Goal: Task Accomplishment & Management: Manage account settings

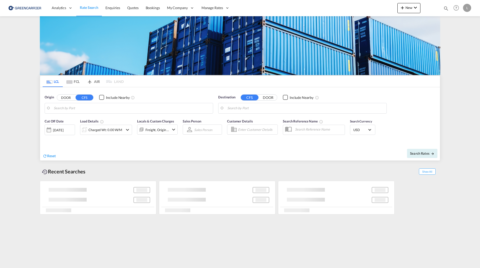
type input "[GEOGRAPHIC_DATA], NOOSL"
type input "[GEOGRAPHIC_DATA], [GEOGRAPHIC_DATA], USCHI"
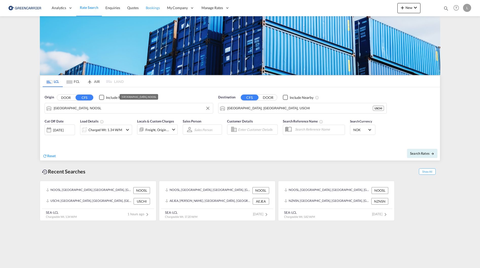
click at [151, 8] on span "Bookings" at bounding box center [153, 8] width 14 height 4
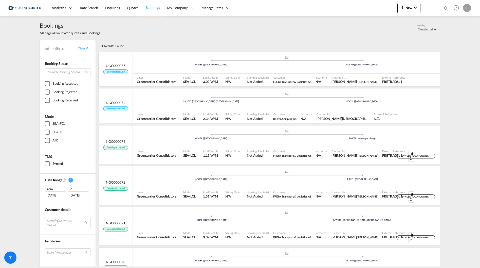
click at [162, 73] on div "Liner Greencarrier Consolidators" at bounding box center [158, 79] width 46 height 13
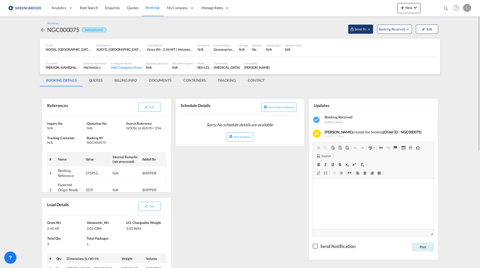
click at [367, 28] on md-icon "Open demo menu" at bounding box center [368, 29] width 5 height 5
click at [367, 46] on div "Yet to sync" at bounding box center [373, 48] width 31 height 11
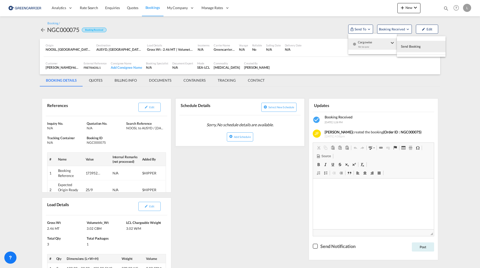
click at [409, 46] on span "Send Booking" at bounding box center [411, 46] width 20 height 8
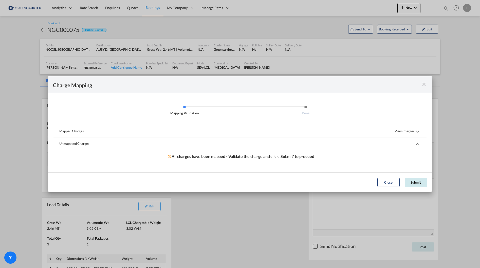
click at [420, 185] on button "Submit" at bounding box center [415, 182] width 22 height 9
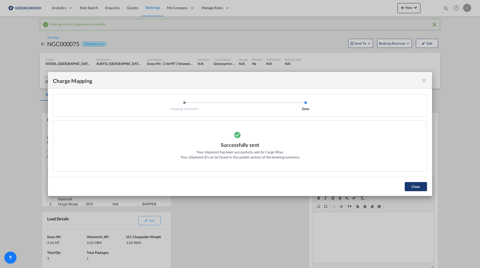
click at [420, 186] on button "Close" at bounding box center [415, 186] width 22 height 9
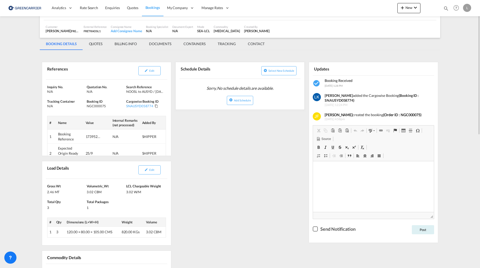
scroll to position [25, 0]
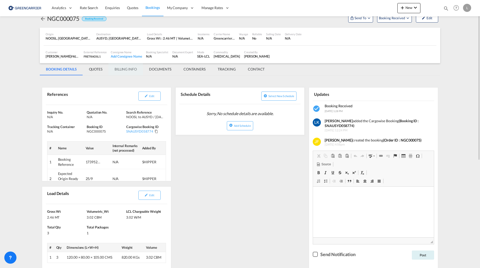
click at [119, 69] on md-tab-item "BILLING INFO" at bounding box center [125, 69] width 34 height 12
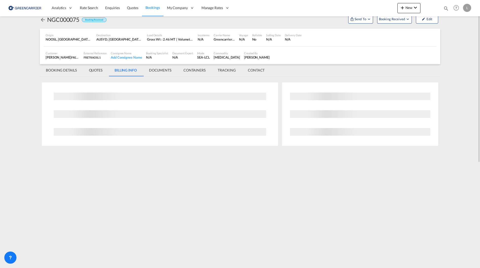
scroll to position [0, 0]
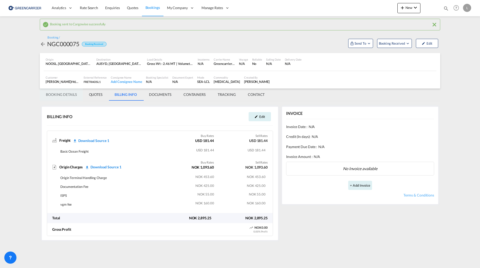
click at [64, 92] on md-tab-item "BOOKING DETAILS" at bounding box center [61, 94] width 43 height 12
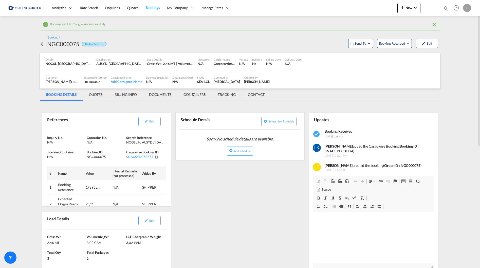
click at [59, 44] on div "NGC000075" at bounding box center [63, 44] width 32 height 8
copy div "NGC000075"
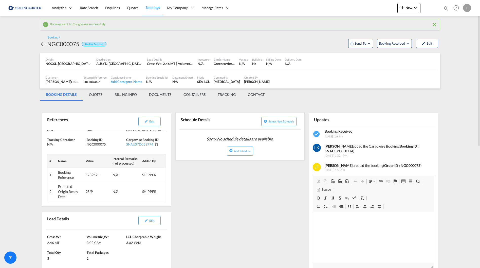
drag, startPoint x: 29, startPoint y: 143, endPoint x: 32, endPoint y: 144, distance: 2.7
click at [29, 143] on md-content "Analytics Reports Dashboard Rate Search Enquiries Quotes Bookings" at bounding box center [240, 134] width 480 height 268
click at [163, 96] on md-tab-item "DOCUMENTS" at bounding box center [160, 94] width 34 height 12
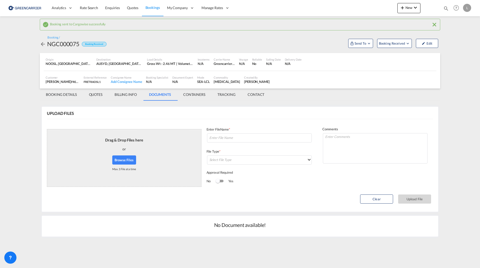
click at [130, 155] on button "Browse Files" at bounding box center [124, 159] width 24 height 9
click at [344, 144] on textarea at bounding box center [375, 148] width 105 height 30
type textarea "o"
type textarea "Ok med sen levering (Fredag 10:00) hvis dere trenger!"
click at [237, 163] on md-select "Select File Type DO/CRO Draft B/L Freight Invoice Commercial Invoice Original B…" at bounding box center [259, 159] width 105 height 9
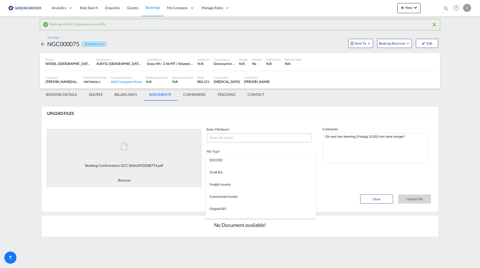
drag, startPoint x: 247, startPoint y: 142, endPoint x: 245, endPoint y: 139, distance: 3.8
click at [246, 141] on md-backdrop at bounding box center [240, 134] width 480 height 268
click at [245, 137] on input at bounding box center [259, 137] width 105 height 9
paste input "SNAUSYD058774"
type input "SNAUSYD058774 BC"
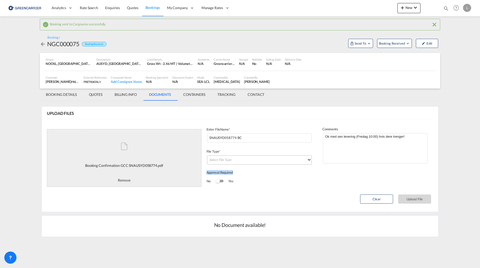
drag, startPoint x: 254, startPoint y: 170, endPoint x: 253, endPoint y: 162, distance: 8.1
click at [254, 167] on div "Enter FileName * SNAUSYD058774 BC File Type * Select File Type Approval Require…" at bounding box center [259, 156] width 116 height 59
click at [253, 162] on md-select "Select File Type" at bounding box center [259, 159] width 105 height 9
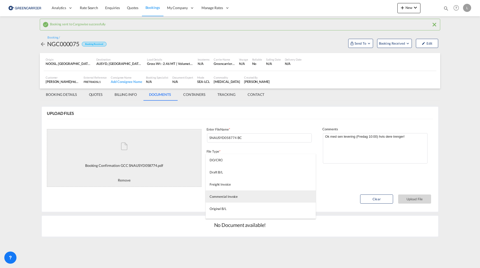
scroll to position [127, 0]
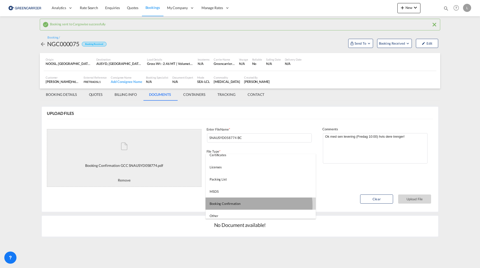
click at [246, 205] on md-option "Booking Confirmation" at bounding box center [260, 203] width 110 height 12
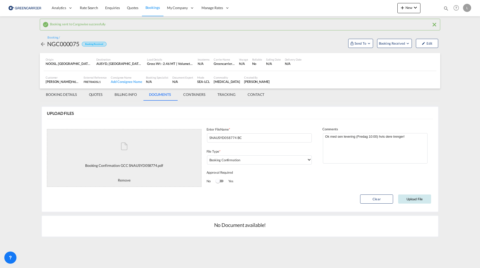
click at [407, 198] on button "Upload File" at bounding box center [414, 198] width 33 height 9
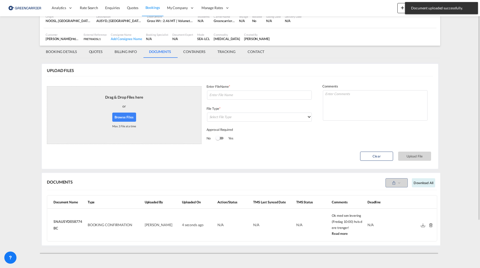
scroll to position [17, 0]
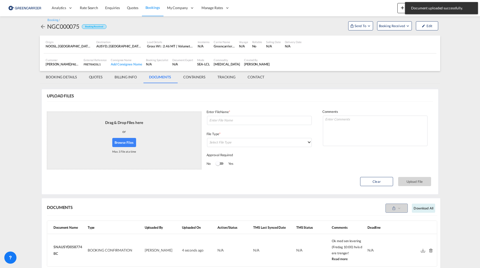
click at [127, 140] on button "Browse Files" at bounding box center [124, 142] width 24 height 9
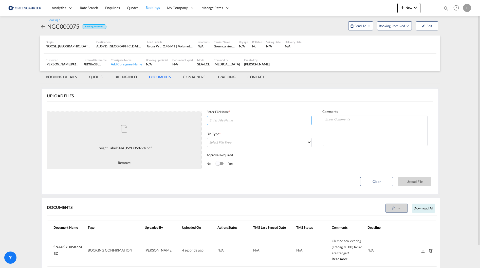
click at [239, 122] on input at bounding box center [259, 120] width 105 height 9
paste input "SNAUSYD058774"
type input "Freight labels SNAUSYD058774"
click at [254, 142] on md-select "Select File Type" at bounding box center [259, 142] width 105 height 9
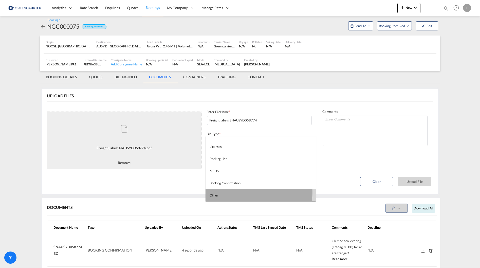
click at [241, 192] on md-option "Other" at bounding box center [260, 195] width 110 height 12
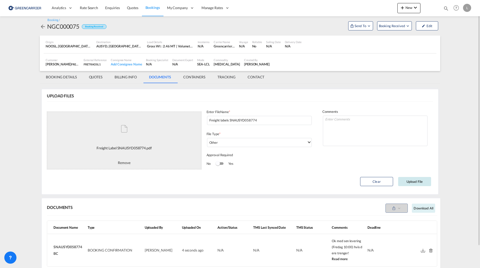
click at [415, 181] on button "Upload File" at bounding box center [414, 181] width 33 height 9
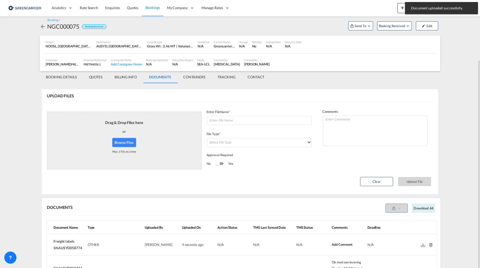
scroll to position [64, 0]
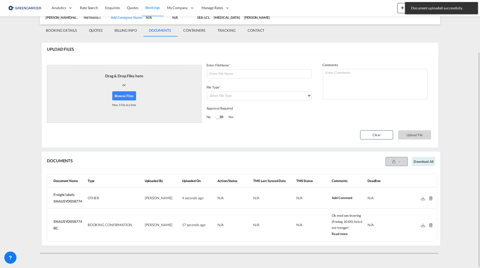
drag, startPoint x: 349, startPoint y: 228, endPoint x: 324, endPoint y: 215, distance: 28.3
click at [324, 215] on tr "SNAUSYD058774 BC BOOKING CONFIRMATION [PERSON_NAME] 17 seconds ago APPROVE REJE…" at bounding box center [241, 224] width 389 height 32
copy tr "Ok med sen levering (Fredag 10:00) hvis dere trenger!"
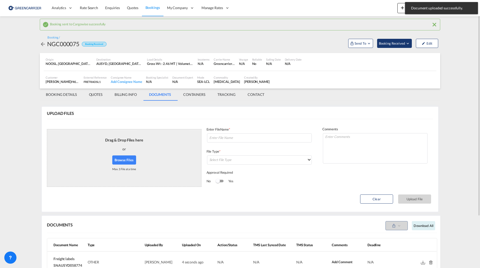
click at [388, 42] on span "Booking Received" at bounding box center [392, 43] width 27 height 5
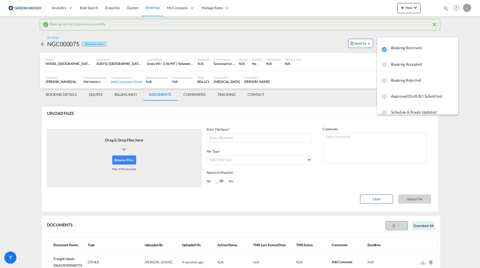
drag, startPoint x: 406, startPoint y: 76, endPoint x: 393, endPoint y: 74, distance: 13.2
click at [337, 94] on body "Analytics Reports Dashboard Rate Search Enquiries Quotes Bookings" at bounding box center [240, 134] width 480 height 268
click at [397, 66] on span "Booking Accepted" at bounding box center [422, 64] width 63 height 9
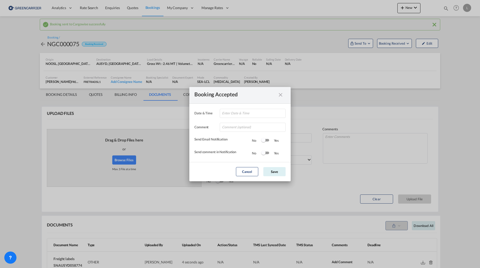
type input "[DATE] 14:36"
click at [248, 129] on input "Date & ..." at bounding box center [253, 127] width 66 height 9
paste input "Ok med sen levering (Fredag 10:00) hvis dere trenger!"
click at [266, 142] on div "Switch 1" at bounding box center [265, 140] width 8 height 6
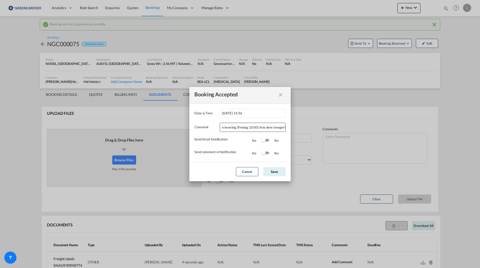
scroll to position [0, 0]
click at [266, 150] on div "Switch 2" at bounding box center [265, 153] width 8 height 6
drag, startPoint x: 223, startPoint y: 128, endPoint x: 231, endPoint y: 128, distance: 8.1
click at [223, 128] on input "Ok med sen levering (Fredag 10:00) hvis dere trenger!" at bounding box center [253, 127] width 66 height 9
type input "Takk for booking! Ok med sen levering (Fredag 10:00) hvis dere trenger!"
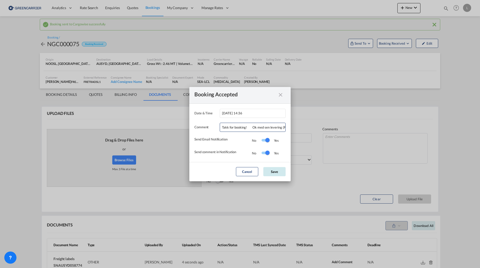
click at [276, 173] on button "Save" at bounding box center [274, 171] width 22 height 9
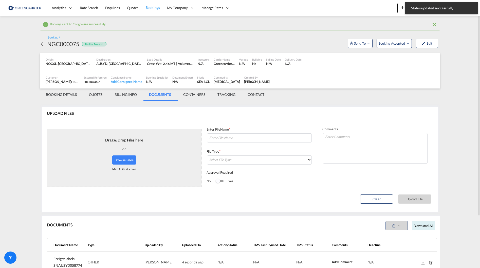
click at [41, 42] on md-icon "icon-arrow-left" at bounding box center [43, 44] width 6 height 6
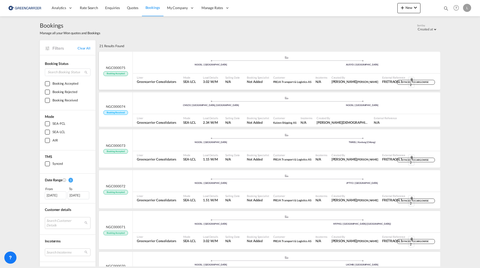
click at [286, 73] on div ".a{fill:#aaa8ad;} .a{fill:#aaa8ad;} NOOSL | [GEOGRAPHIC_DATA] AUSYD | [GEOGRAPH…" at bounding box center [286, 63] width 307 height 22
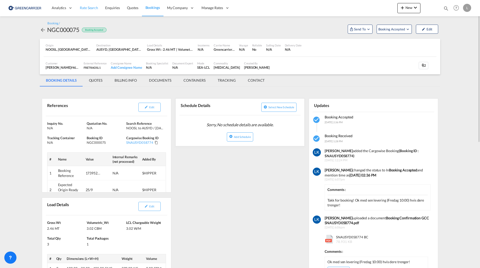
click at [89, 5] on link "Rate Search" at bounding box center [88, 8] width 25 height 16
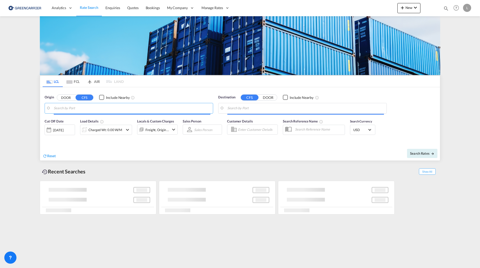
click at [96, 111] on input "Search by Port" at bounding box center [132, 108] width 156 height 8
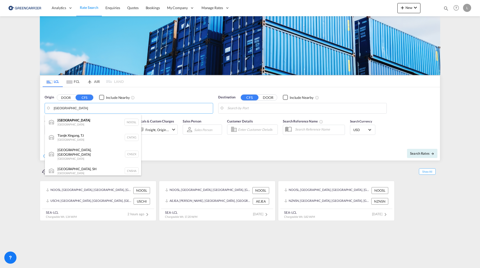
type input "[GEOGRAPHIC_DATA]"
click at [57, 94] on button "DOOR" at bounding box center [66, 97] width 18 height 6
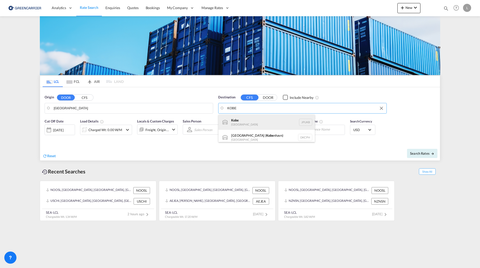
drag, startPoint x: 266, startPoint y: 121, endPoint x: 168, endPoint y: 123, distance: 98.0
click at [266, 122] on div "Kobe [GEOGRAPHIC_DATA] JPUKB" at bounding box center [266, 121] width 96 height 15
type input "Kobe, JPUKB"
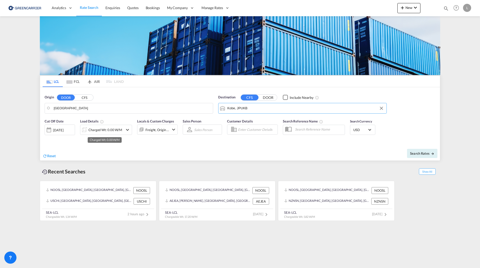
click at [116, 132] on div "Charged Wt: 0.00 W/M" at bounding box center [105, 129] width 34 height 7
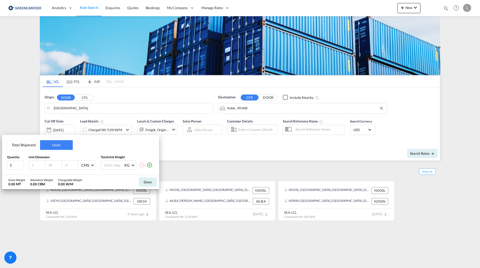
click at [30, 148] on button "Total Shipment" at bounding box center [23, 145] width 33 height 10
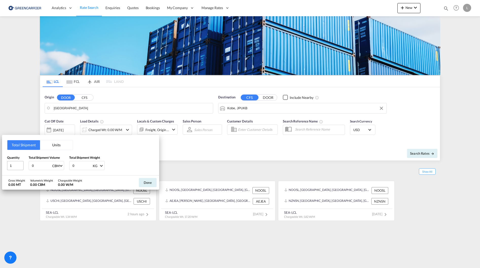
click at [22, 163] on div "Quantity 1 Total Shipment Volume 0 CBM CBM CFT Total Shipment Weight 0 KG KG LB" at bounding box center [80, 162] width 147 height 15
type input "1"
drag, startPoint x: 74, startPoint y: 163, endPoint x: 100, endPoint y: 176, distance: 28.5
click at [65, 163] on div "Quantity 1 Total Shipment Volume 1 CBM CBM CFT Total Shipment Weight 0 KG KG LB" at bounding box center [80, 162] width 147 height 15
type input "1"
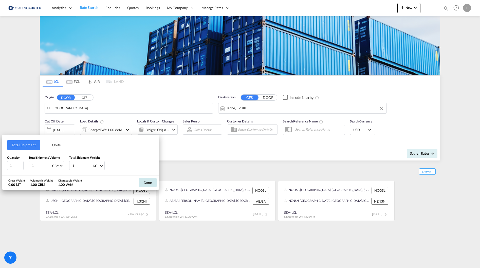
click at [149, 182] on button "Done" at bounding box center [148, 182] width 18 height 9
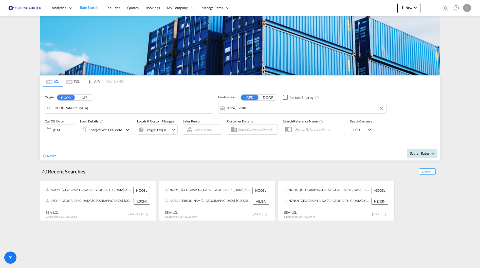
click at [416, 156] on button "Search Rates" at bounding box center [422, 153] width 30 height 9
click at [121, 112] on md-autocomplete-wrap "[GEOGRAPHIC_DATA]" at bounding box center [132, 109] width 156 height 10
click at [120, 111] on body "Analytics Reports Dashboard Rate Search Enquiries Quotes Bookings" at bounding box center [240, 134] width 480 height 268
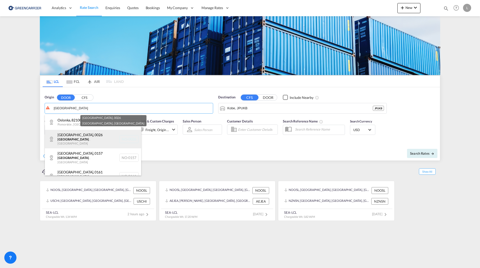
click at [89, 139] on div "[GEOGRAPHIC_DATA] , [GEOGRAPHIC_DATA] NO-0026" at bounding box center [93, 139] width 96 height 18
type input "NO-0026, [GEOGRAPHIC_DATA], [GEOGRAPHIC_DATA]"
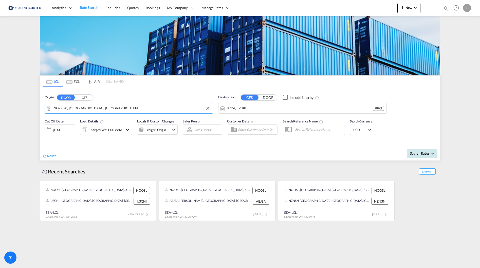
click at [421, 150] on button "Search Rates" at bounding box center [422, 153] width 30 height 9
type input "0026 to JPUKB / [DATE]"
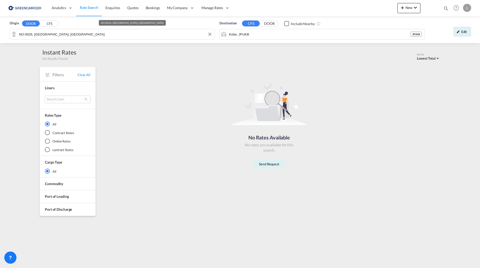
click at [108, 31] on input "NO-0026, [GEOGRAPHIC_DATA], [GEOGRAPHIC_DATA]" at bounding box center [115, 34] width 192 height 8
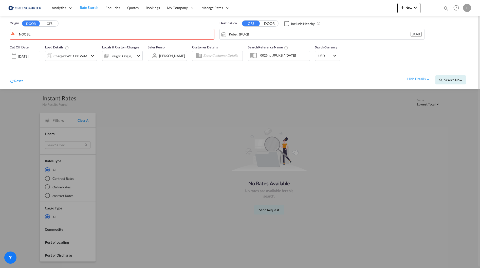
click at [54, 23] on button "CFS" at bounding box center [50, 24] width 18 height 6
click at [55, 36] on input "NOOSL" at bounding box center [115, 34] width 192 height 8
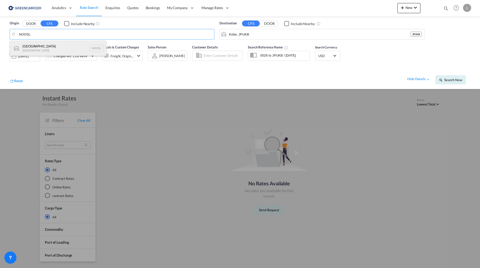
click at [56, 44] on div "[GEOGRAPHIC_DATA] [GEOGRAPHIC_DATA] NOOSL" at bounding box center [58, 48] width 96 height 15
type input "[GEOGRAPHIC_DATA], NOOSL"
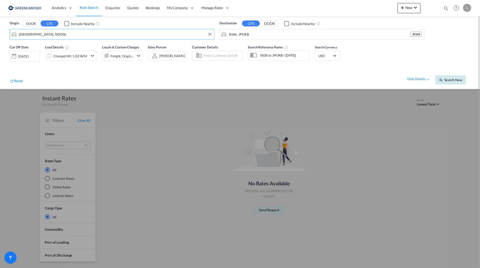
click at [447, 78] on span "Search Now" at bounding box center [450, 80] width 23 height 4
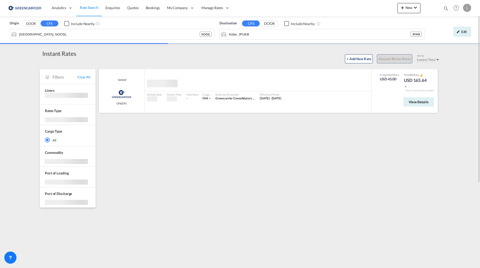
click at [419, 97] on div "View Details" at bounding box center [416, 103] width 34 height 14
click at [420, 102] on span "View Details" at bounding box center [418, 102] width 20 height 4
click at [407, 100] on body "Analytics Reports Dashboard Rate Search Enquiries Quotes Bookings" at bounding box center [240, 134] width 480 height 268
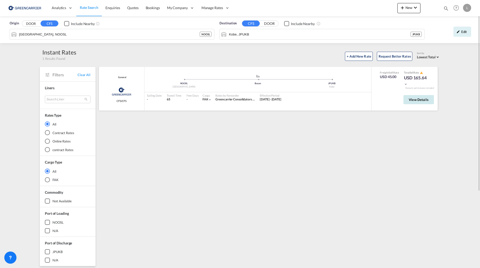
click at [407, 101] on button "View Details" at bounding box center [418, 99] width 30 height 9
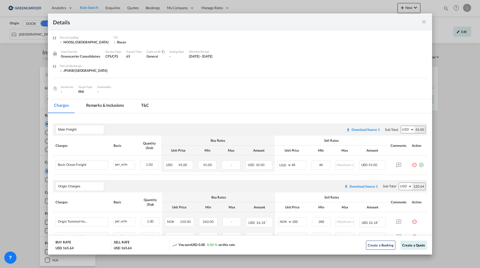
click at [423, 20] on md-icon "icon-close fg-AAA8AD m-0 cursor" at bounding box center [424, 22] width 6 height 6
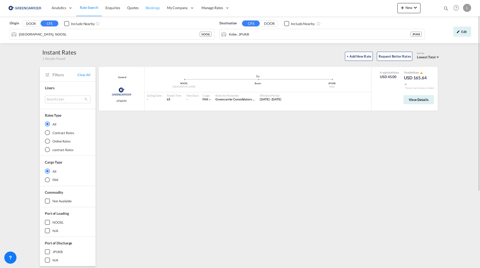
click at [147, 6] on span "Bookings" at bounding box center [153, 8] width 14 height 4
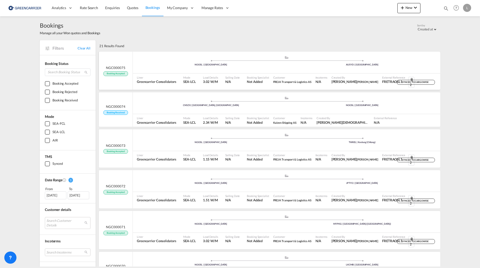
click at [156, 60] on div ".a{fill:#aaa8ad;} .a{fill:#aaa8ad;} NOOSL | [GEOGRAPHIC_DATA] AUSYD | [GEOGRAPH…" at bounding box center [286, 62] width 307 height 15
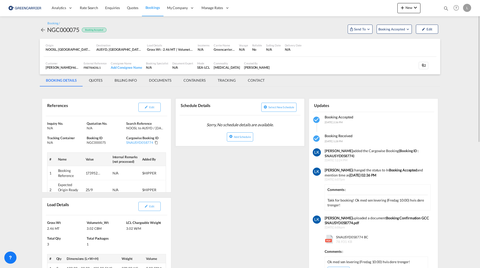
click at [21, 93] on md-content "Analytics Reports Dashboard Rate Search Enquiries Quotes Bookings" at bounding box center [240, 134] width 480 height 268
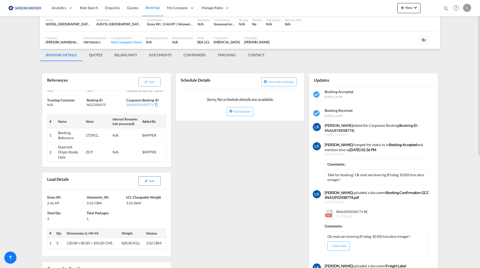
click at [149, 181] on span "Edit" at bounding box center [151, 180] width 5 height 3
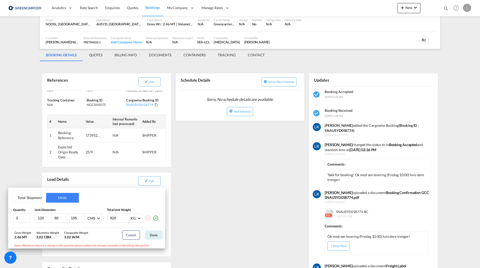
drag, startPoint x: 59, startPoint y: 217, endPoint x: 30, endPoint y: 213, distance: 29.9
click at [29, 214] on div "3 120 80 105 CMS CMS Inches 820 KG KG LB" at bounding box center [86, 217] width 147 height 9
type input "120"
click at [153, 235] on button "Done" at bounding box center [154, 234] width 18 height 9
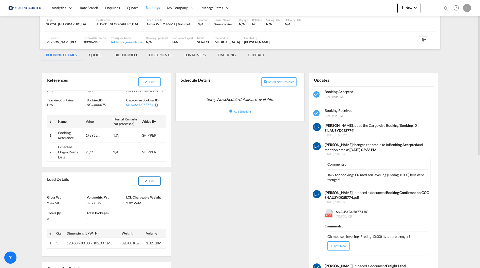
click at [142, 181] on button "Edit" at bounding box center [149, 180] width 22 height 9
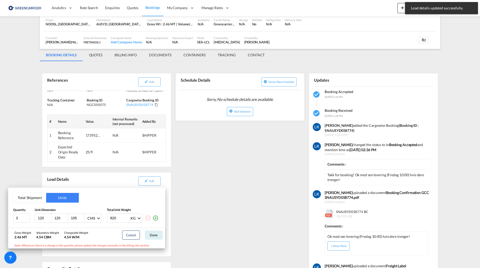
click at [215, 221] on div "Total Shipment Units Quantity Unit Dimension Total Unit Weight 3 120 120 105 CM…" at bounding box center [240, 134] width 480 height 268
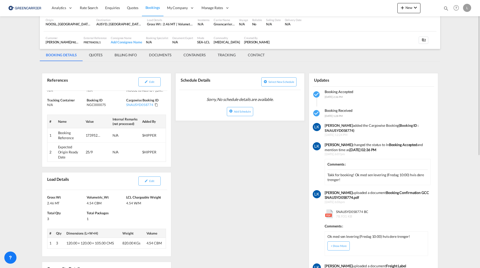
click at [271, 243] on div "References Edit Inquiry No. N/A Quotation No. N/A Search Reference NOOSL to AUS…" at bounding box center [240, 267] width 400 height 407
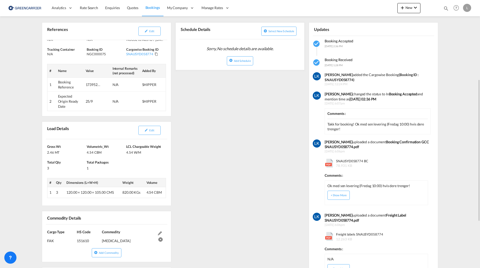
scroll to position [101, 0]
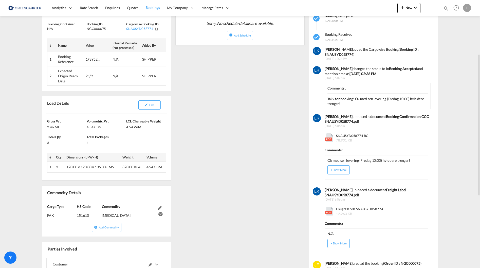
click at [14, 181] on md-content "Analytics Reports Dashboard Rate Search Enquiries Quotes Bookings" at bounding box center [240, 134] width 480 height 268
click at [186, 142] on div "References Edit Inquiry No. N/A Quotation No. N/A Search Reference NOOSL to AUS…" at bounding box center [240, 191] width 400 height 407
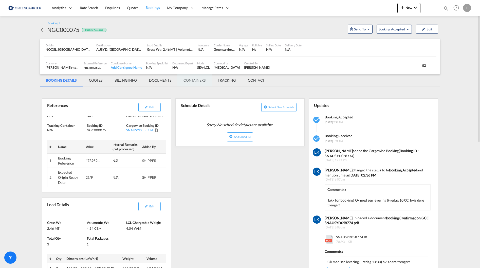
click at [194, 78] on md-tab-item "CONTAINERS" at bounding box center [194, 80] width 34 height 12
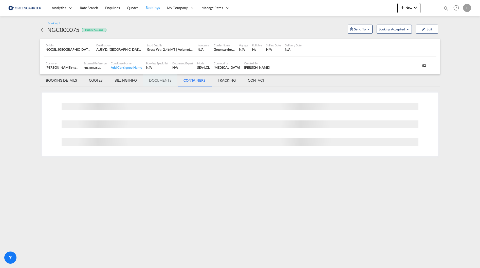
click at [164, 80] on md-tab-item "DOCUMENTS" at bounding box center [160, 80] width 34 height 12
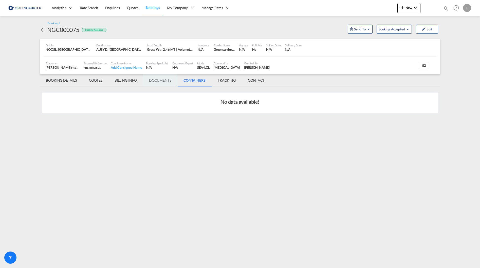
click at [163, 84] on md-tab-item "DOCUMENTS" at bounding box center [160, 80] width 34 height 12
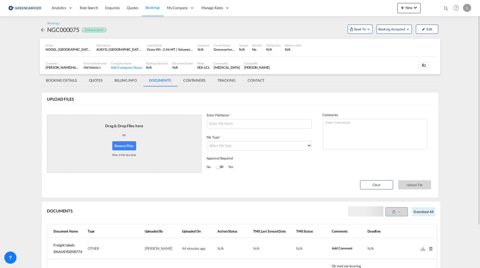
scroll to position [50, 0]
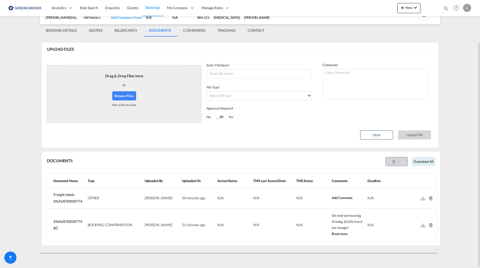
click at [430, 226] on md-icon at bounding box center [430, 225] width 4 height 4
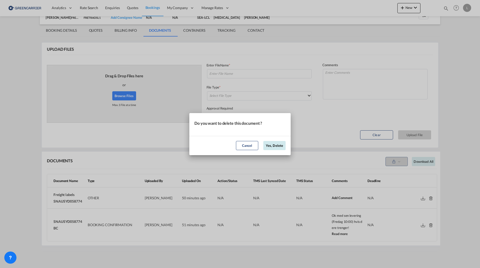
click at [279, 149] on button "Yes, Delete" at bounding box center [274, 145] width 22 height 9
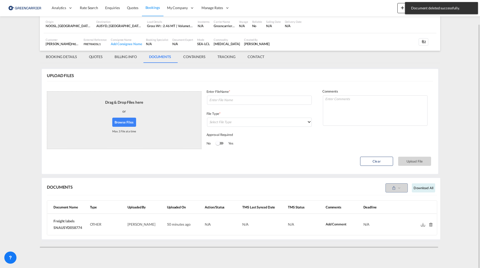
scroll to position [17, 0]
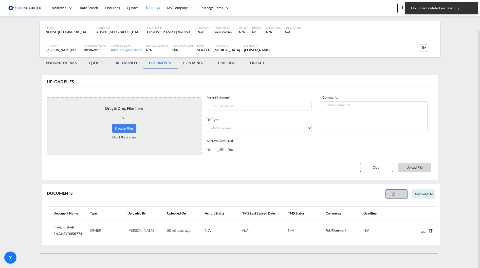
click at [124, 115] on div "or" at bounding box center [124, 117] width 4 height 13
click at [126, 126] on button "Browse Files" at bounding box center [124, 128] width 24 height 9
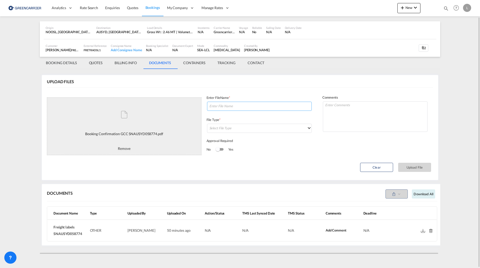
click at [251, 106] on input at bounding box center [259, 106] width 105 height 9
click at [231, 106] on input at bounding box center [259, 106] width 105 height 9
paste input "SNAUMEL057548"
type input "SNAUMEL057548"
drag, startPoint x: 193, startPoint y: 107, endPoint x: 154, endPoint y: 107, distance: 38.2
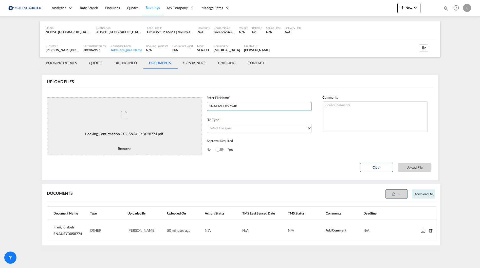
click at [154, 107] on md-card-content "UPLOAD FILES Processing... Booking Confirmation GCC SNAUSYD058774.pdf This file…" at bounding box center [240, 127] width 396 height 105
drag, startPoint x: 90, startPoint y: 234, endPoint x: 50, endPoint y: 235, distance: 40.5
click at [50, 235] on tr "Freight labels SNAUSYD058774 OTHER [PERSON_NAME] 50 minutes ago APPROVE REJECT …" at bounding box center [241, 230] width 389 height 21
copy span "SNAUSYD058774"
click at [223, 107] on input at bounding box center [259, 106] width 105 height 9
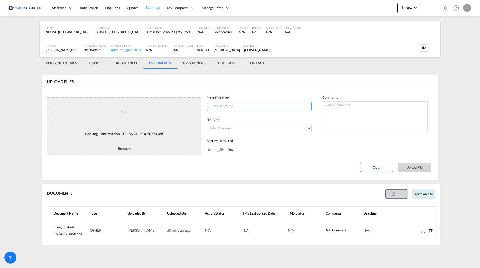
paste input "SNAUSYD058774"
type input "SNAUSYD058774"
click at [284, 128] on md-select "Select File Type DO/CRO Draft B/L Freight Invoice Commercial Invoice Original B…" at bounding box center [259, 128] width 105 height 9
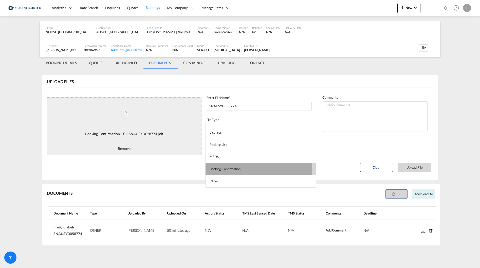
click at [247, 170] on md-option "Booking Confirmation" at bounding box center [260, 169] width 110 height 12
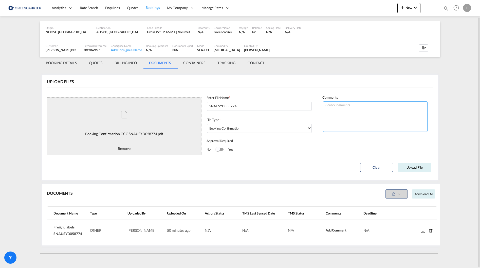
click at [339, 108] on textarea at bounding box center [375, 116] width 105 height 30
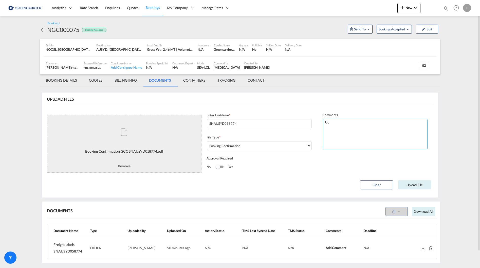
type textarea "U"
type textarea "Oppdatert"
click at [414, 181] on button "Upload File" at bounding box center [414, 184] width 33 height 9
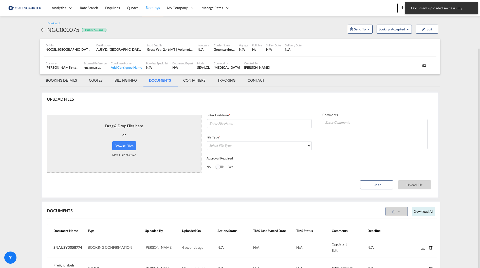
scroll to position [38, 0]
